Goal: Communication & Community: Connect with others

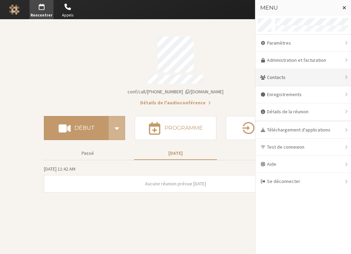
click at [280, 75] on div "Contacts" at bounding box center [303, 77] width 96 height 17
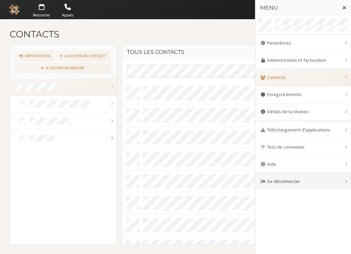
click at [284, 180] on div "Se déconnecter" at bounding box center [303, 181] width 96 height 17
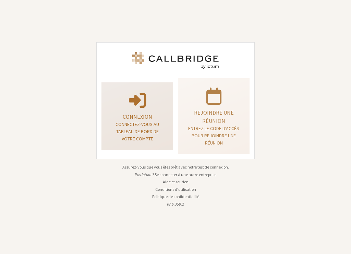
click at [143, 120] on p "Connexion" at bounding box center [137, 116] width 55 height 8
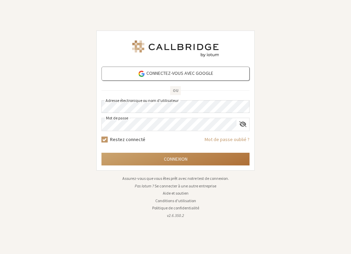
click at [206, 157] on button "Connexion" at bounding box center [175, 159] width 148 height 13
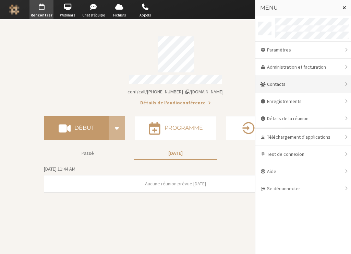
click at [271, 81] on div "Contacts" at bounding box center [303, 84] width 96 height 17
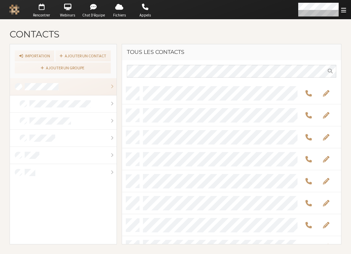
scroll to position [156, 214]
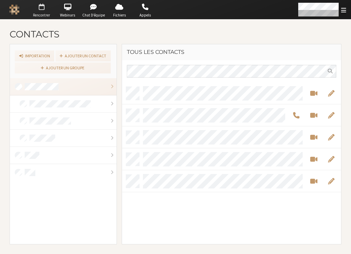
click at [44, 10] on span "button" at bounding box center [41, 6] width 24 height 11
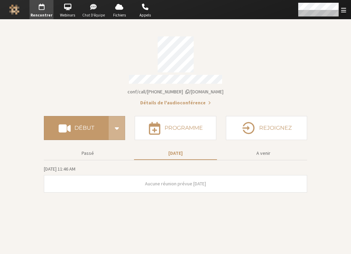
click at [104, 11] on button "Go to Chat d’équipe" at bounding box center [94, 9] width 24 height 19
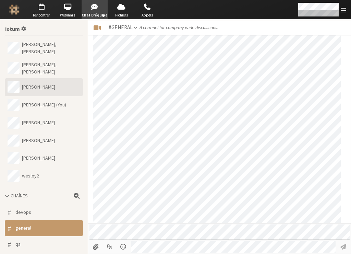
scroll to position [726, 0]
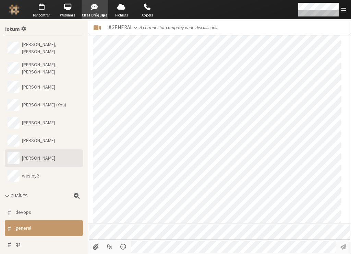
click at [34, 149] on button "[PERSON_NAME]" at bounding box center [44, 158] width 78 height 18
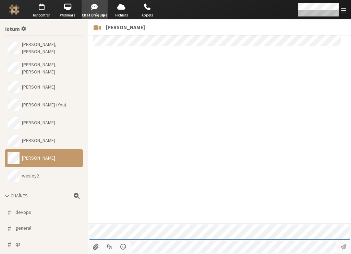
scroll to position [7, 0]
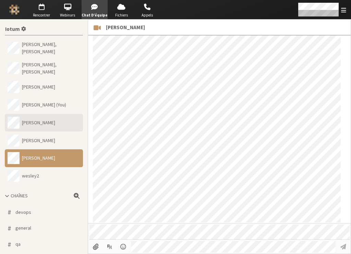
click at [47, 114] on button "[PERSON_NAME]" at bounding box center [44, 123] width 78 height 18
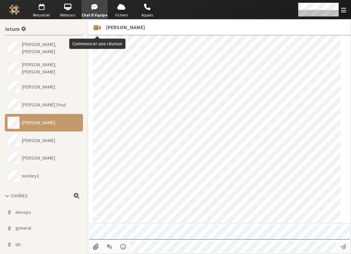
scroll to position [1016, 0]
